Goal: Task Accomplishment & Management: Manage account settings

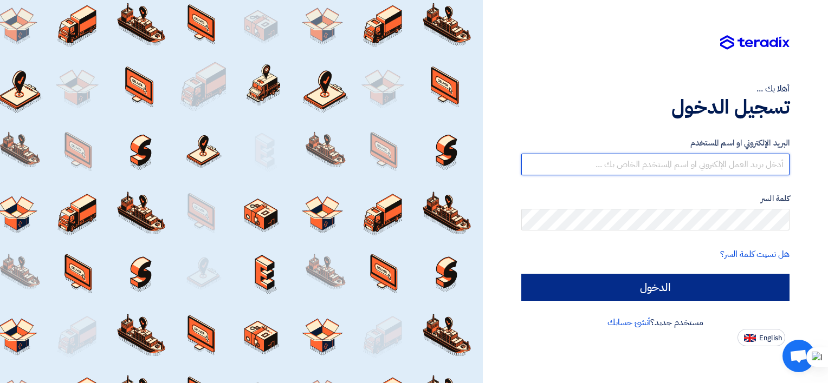
type input "[EMAIL_ADDRESS][DOMAIN_NAME]"
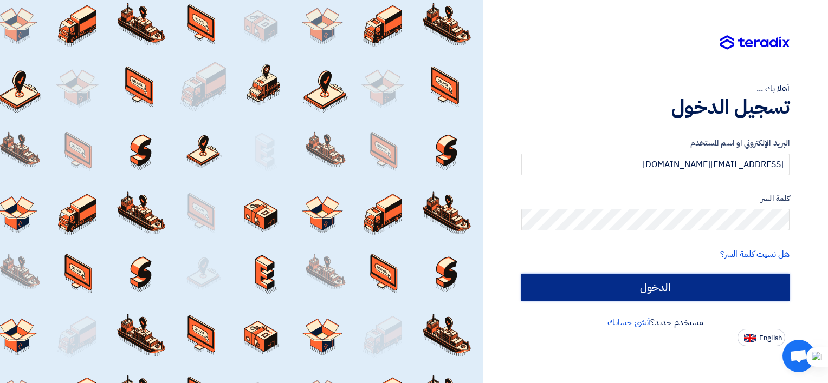
click at [654, 278] on input "الدخول" at bounding box center [655, 287] width 268 height 27
type input "Sign in"
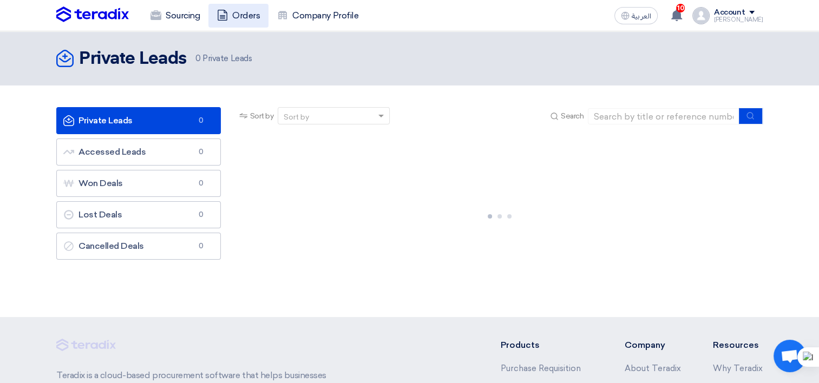
click at [237, 18] on link "Orders" at bounding box center [239, 16] width 60 height 24
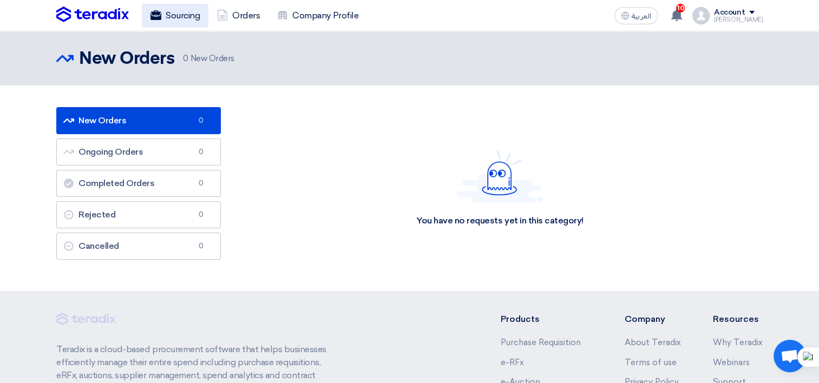
click at [197, 15] on link "Sourcing" at bounding box center [175, 16] width 67 height 24
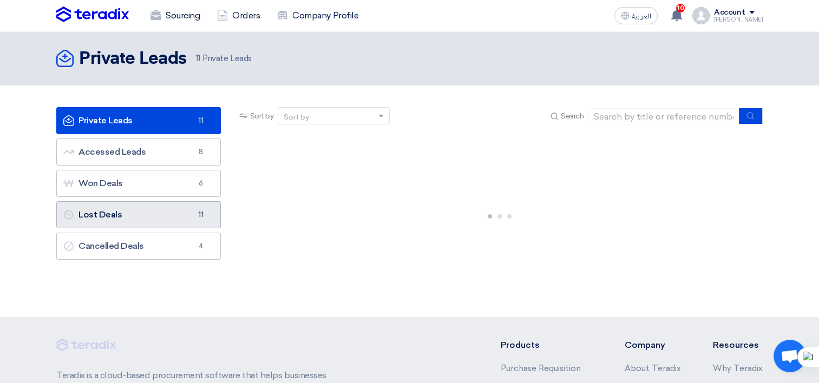
click at [148, 210] on link "Lost Deals Lost Deals 11" at bounding box center [138, 214] width 165 height 27
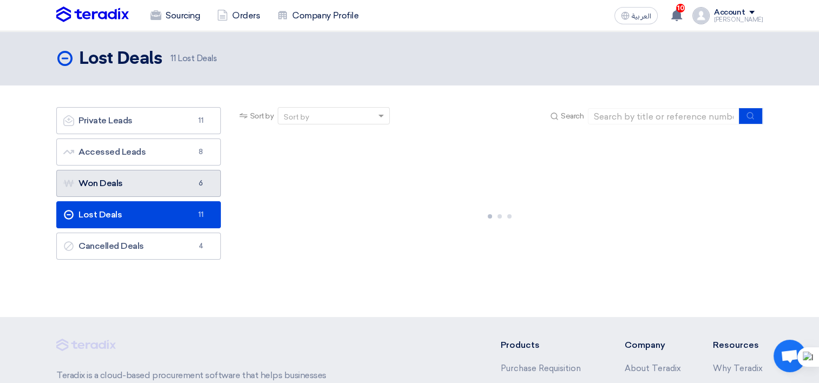
click at [153, 191] on link "Won Deals Won Deals 6" at bounding box center [138, 183] width 165 height 27
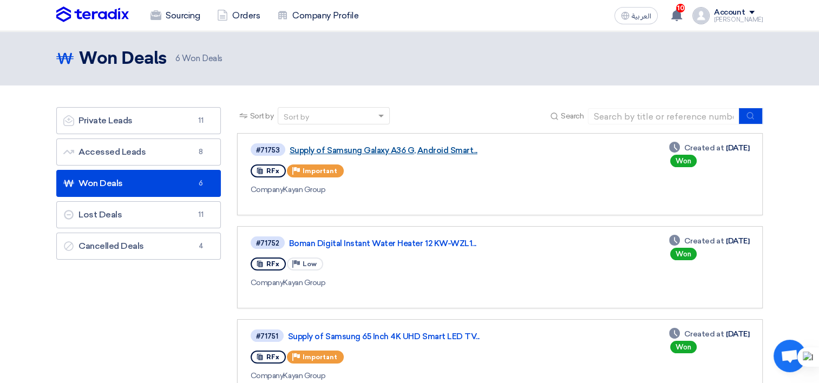
click at [412, 148] on link "Supply of Samsung Galaxy A36 G, Android Smart..." at bounding box center [425, 151] width 271 height 10
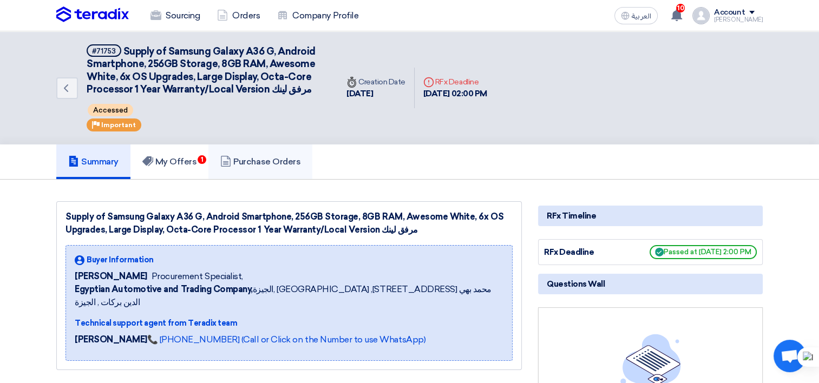
click at [255, 167] on link "Purchase Orders" at bounding box center [261, 162] width 104 height 35
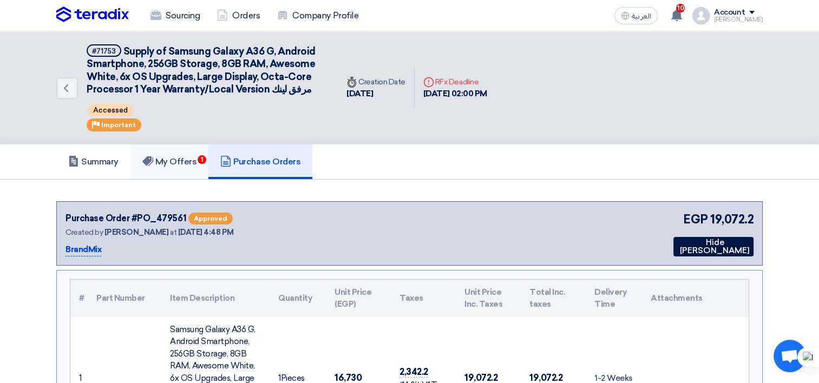
click at [175, 164] on h5 "My Offers 1" at bounding box center [169, 162] width 55 height 11
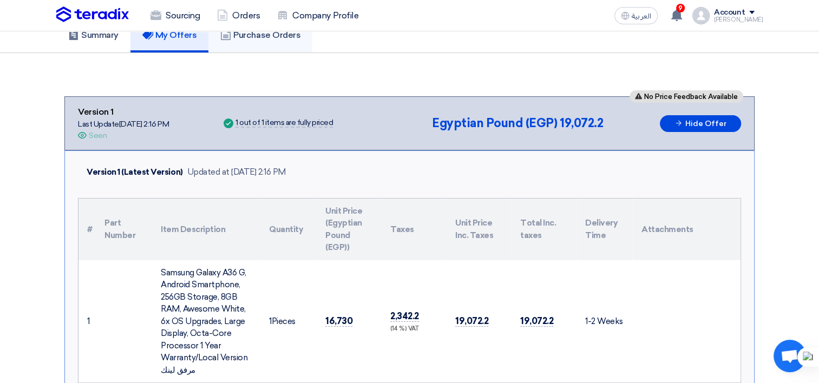
scroll to position [162, 0]
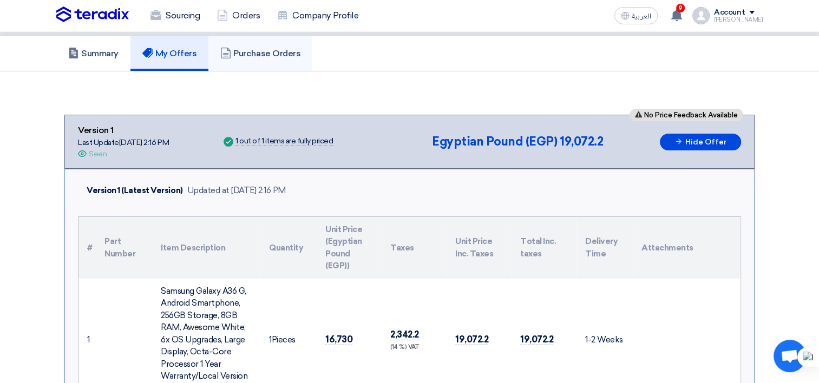
click at [287, 54] on h5 "Purchase Orders" at bounding box center [260, 53] width 80 height 11
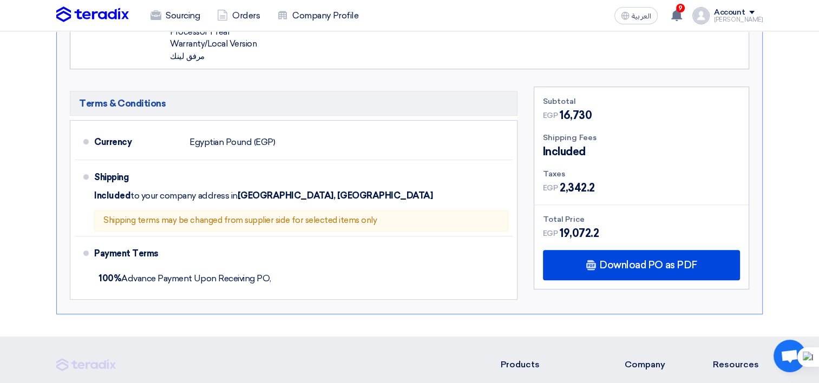
scroll to position [379, 0]
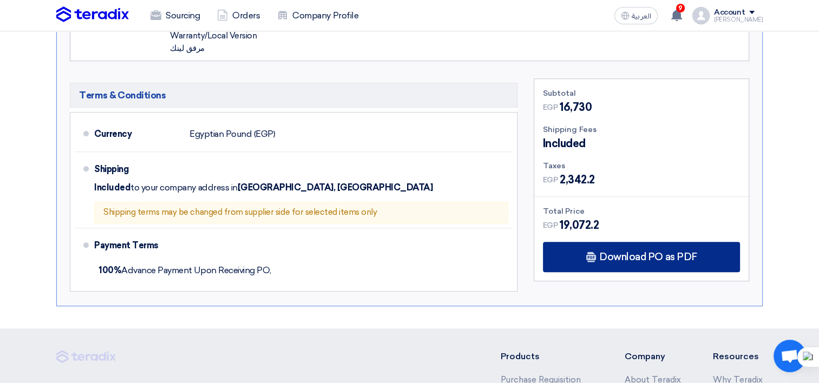
click at [585, 257] on div "Download PO as PDF" at bounding box center [641, 257] width 197 height 30
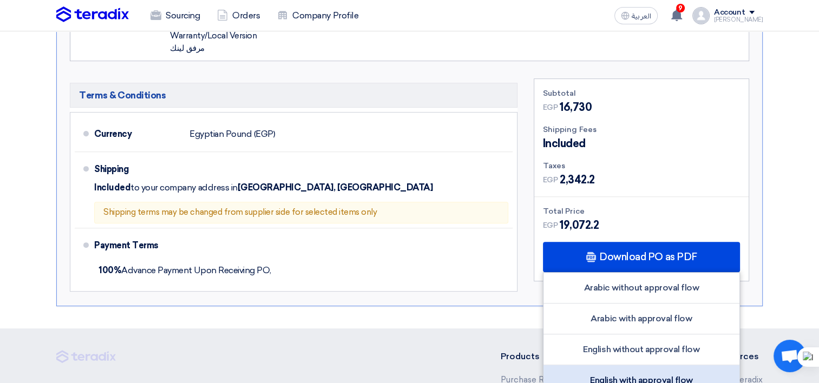
click at [605, 373] on div "English with approval flow" at bounding box center [642, 381] width 196 height 30
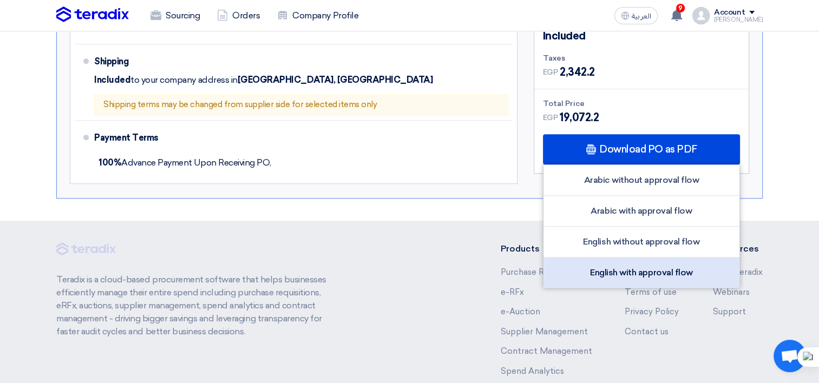
scroll to position [487, 0]
click at [585, 276] on div "English with approval flow" at bounding box center [642, 272] width 196 height 30
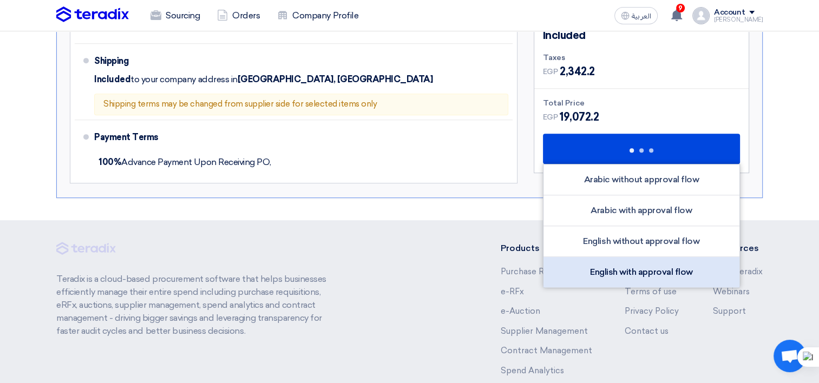
click at [585, 276] on div "English with approval flow" at bounding box center [642, 272] width 196 height 30
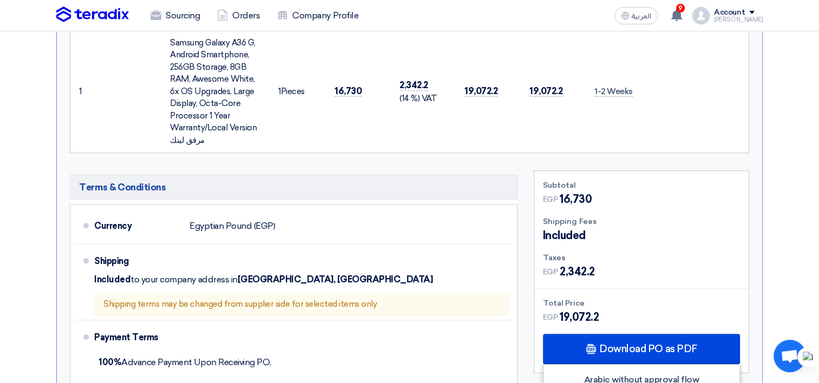
scroll to position [271, 0]
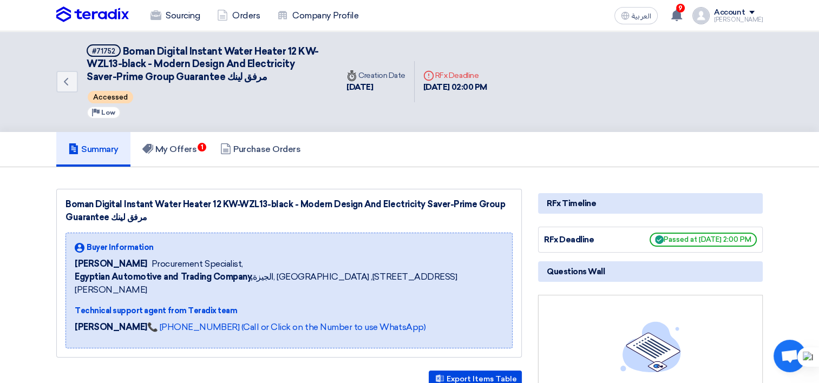
scroll to position [54, 0]
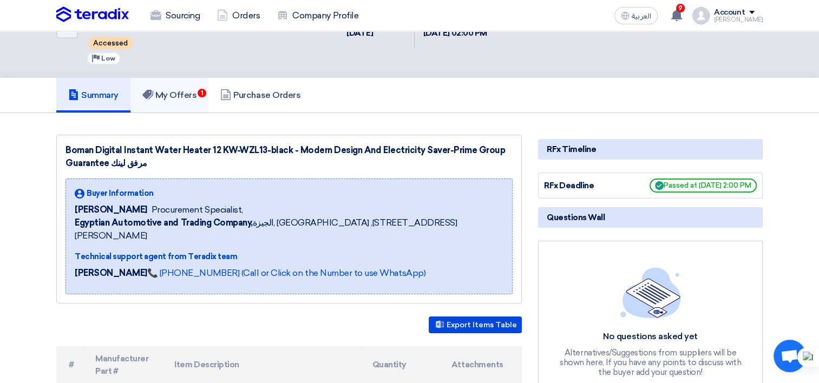
click at [194, 90] on h5 "My Offers 1" at bounding box center [169, 95] width 55 height 11
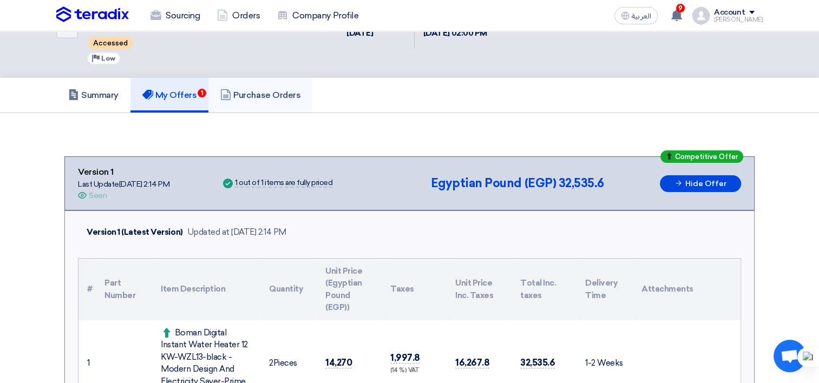
click at [281, 95] on h5 "Purchase Orders" at bounding box center [260, 95] width 80 height 11
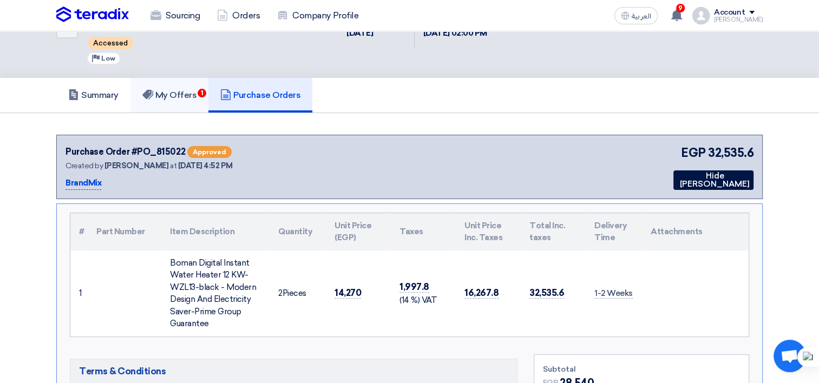
click at [193, 100] on link "My Offers 1" at bounding box center [170, 95] width 79 height 35
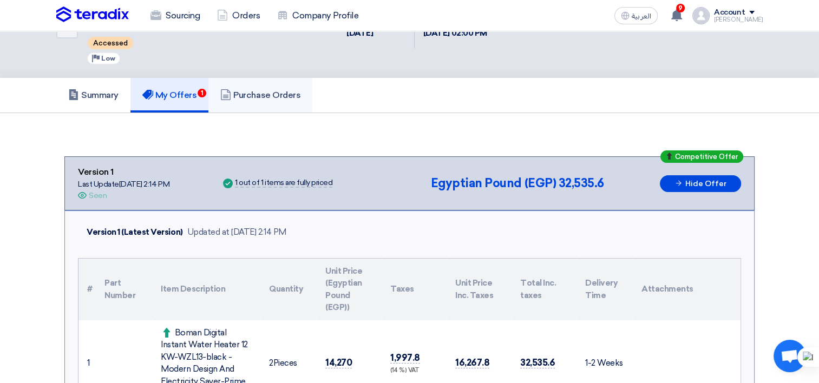
click at [279, 97] on h5 "Purchase Orders" at bounding box center [260, 95] width 80 height 11
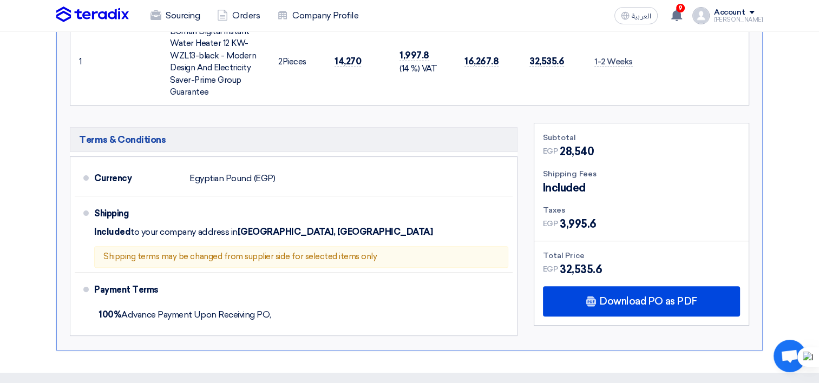
scroll to position [325, 0]
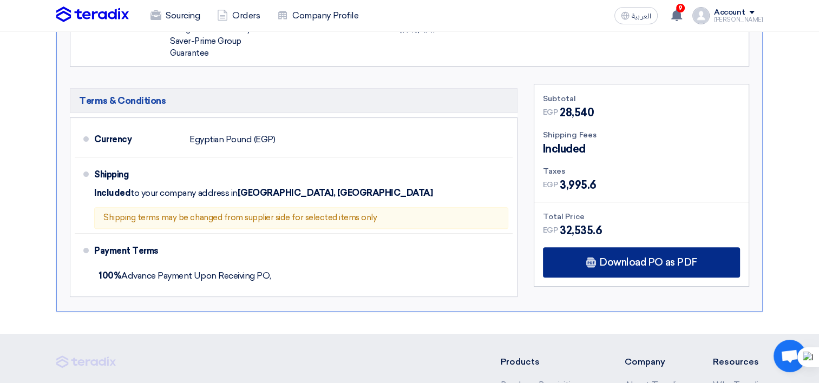
click at [653, 258] on span "Download PO as PDF" at bounding box center [648, 263] width 97 height 10
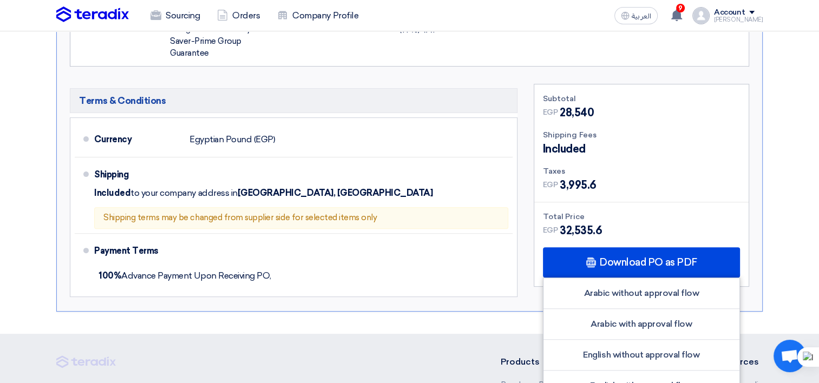
scroll to position [433, 0]
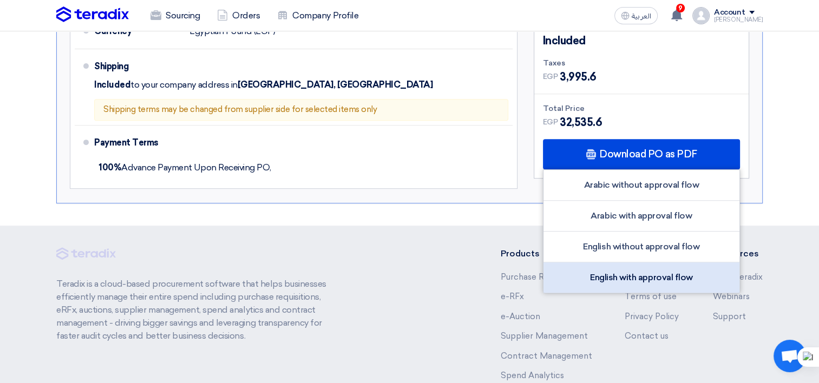
click at [615, 273] on div "English with approval flow" at bounding box center [642, 278] width 196 height 30
click at [679, 273] on div "English with approval flow" at bounding box center [642, 278] width 196 height 30
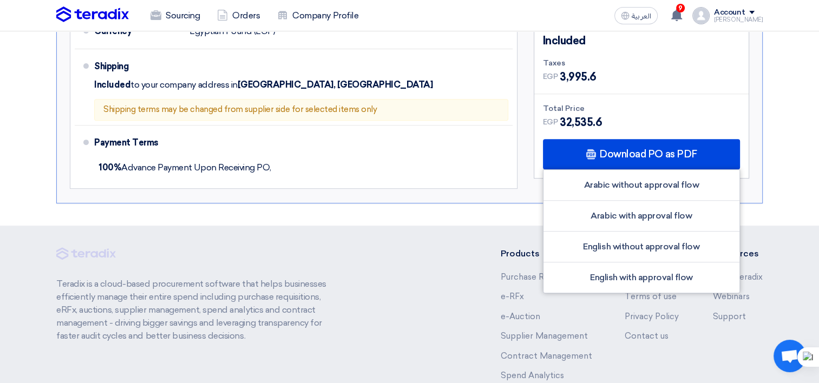
drag, startPoint x: 528, startPoint y: 175, endPoint x: 526, endPoint y: 170, distance: 5.7
click at [528, 175] on div "Subtotal EGP 28,540 Shipping Fees Included Taxes EGP EGP" at bounding box center [642, 85] width 232 height 219
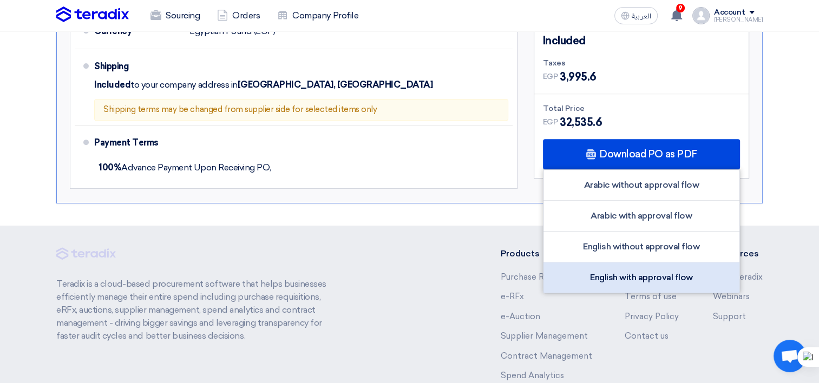
click at [611, 271] on div "English with approval flow" at bounding box center [642, 278] width 196 height 30
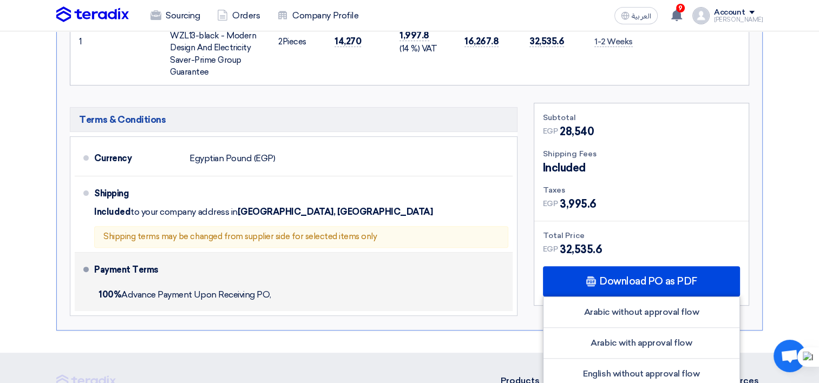
scroll to position [271, 0]
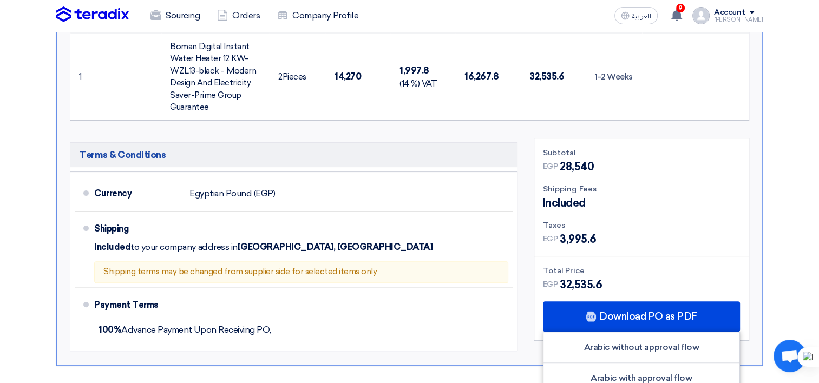
click at [526, 144] on div "Subtotal EGP 28,540 Shipping Fees Included Taxes EGP EGP" at bounding box center [642, 247] width 232 height 219
click at [352, 74] on span "14,270" at bounding box center [348, 76] width 27 height 11
copy tr "14,270"
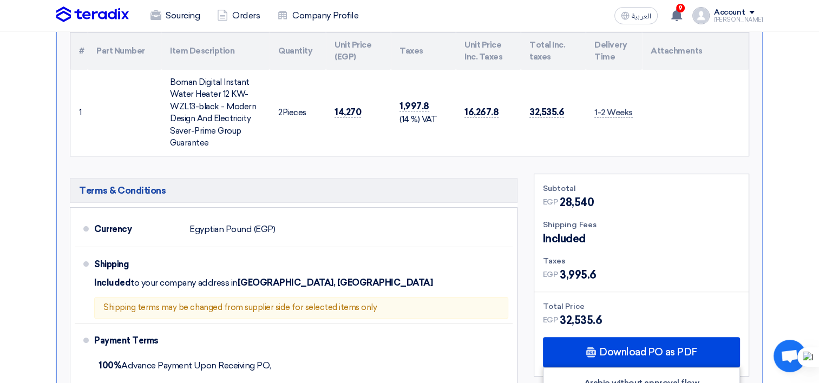
scroll to position [217, 0]
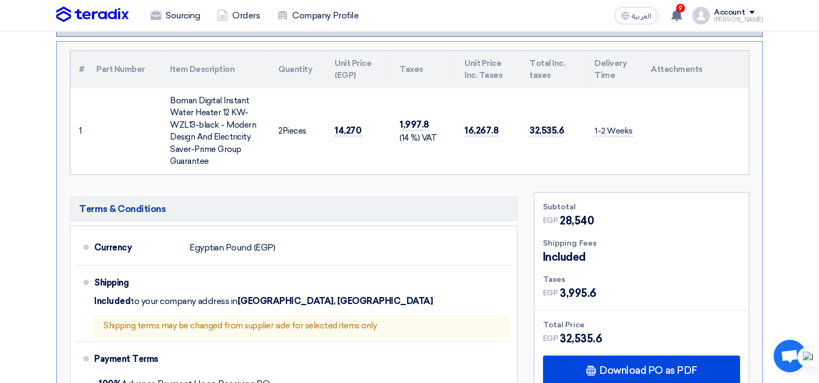
drag, startPoint x: 211, startPoint y: 162, endPoint x: 168, endPoint y: 96, distance: 78.9
click at [168, 96] on td "Boman Digital Instant Water Heater 12 KW-WZL13-black - Modern Design And Electr…" at bounding box center [215, 131] width 108 height 86
copy div "Boman Digital Instant Water Heater 12 KW-WZL13-black - Modern Design And Electr…"
click at [212, 115] on div "Boman Digital Instant Water Heater 12 KW-WZL13-black - Modern Design And Electr…" at bounding box center [215, 131] width 91 height 73
drag, startPoint x: 218, startPoint y: 122, endPoint x: 168, endPoint y: 99, distance: 54.3
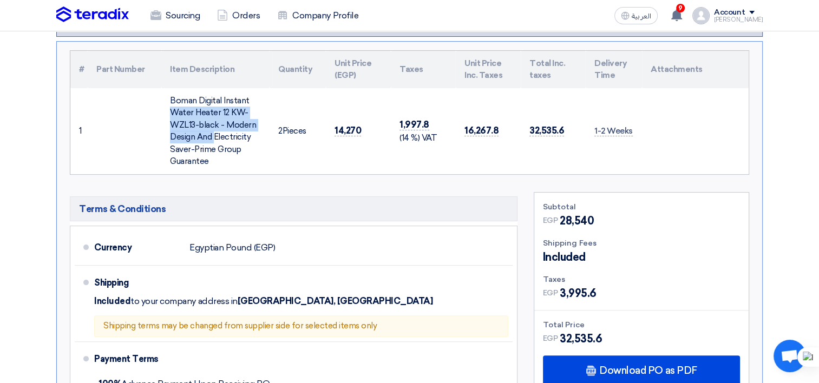
click at [168, 99] on td "Boman Digital Instant Water Heater 12 KW-WZL13-black - Modern Design And Electr…" at bounding box center [215, 131] width 108 height 86
copy div "[PERSON_NAME] Digital Instant Water Heater 12 KW-WZL13-black"
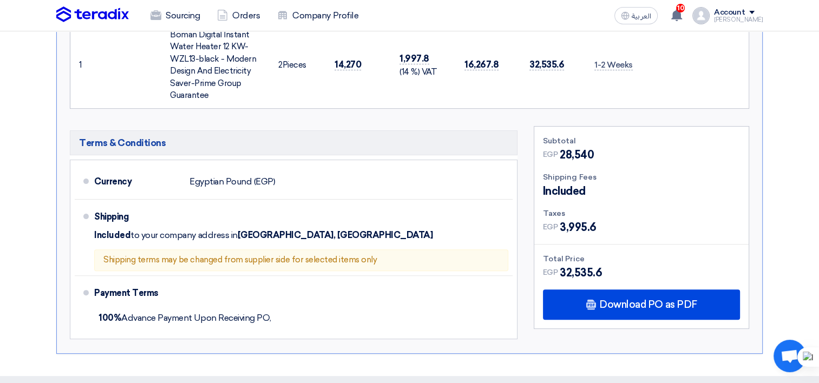
scroll to position [379, 0]
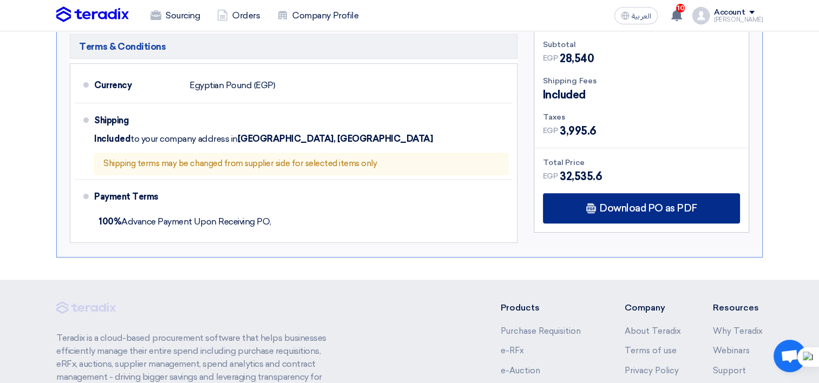
click at [595, 204] on use at bounding box center [592, 208] width 10 height 10
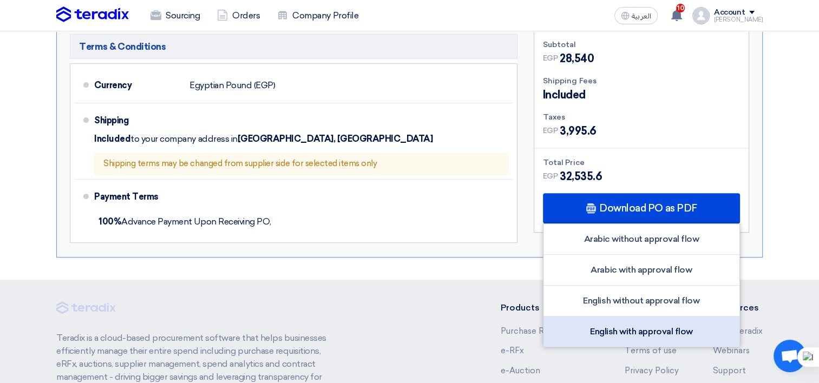
click at [613, 328] on div "English with approval flow" at bounding box center [642, 332] width 196 height 30
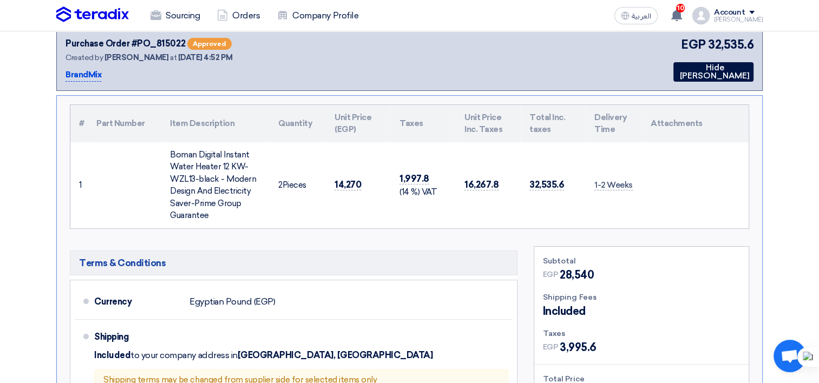
scroll to position [162, 0]
drag, startPoint x: 165, startPoint y: 151, endPoint x: 220, endPoint y: 175, distance: 60.1
click at [220, 175] on td "Boman Digital Instant Water Heater 12 KW-WZL13-black - Modern Design And Electr…" at bounding box center [215, 185] width 108 height 86
copy div "[PERSON_NAME] Digital Instant Water Heater 12 KW-WZL13-black"
